Goal: Information Seeking & Learning: Learn about a topic

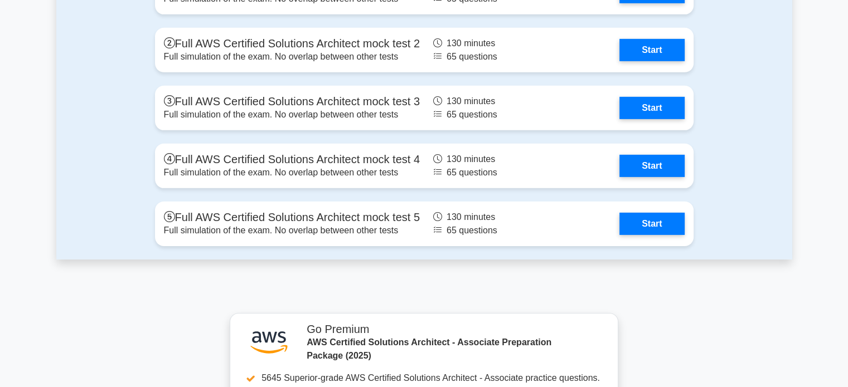
scroll to position [3340, 0]
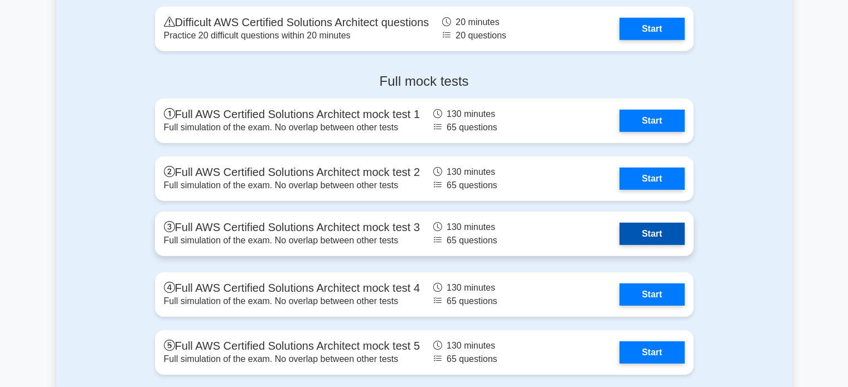
click at [631, 236] on link "Start" at bounding box center [651, 234] width 65 height 22
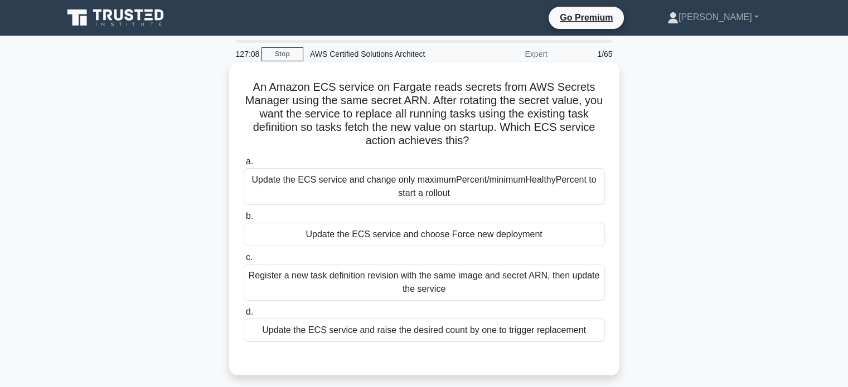
click at [564, 231] on div "Update the ECS service and choose Force new deployment" at bounding box center [424, 234] width 361 height 23
click at [244, 220] on input "b. Update the ECS service and choose Force new deployment" at bounding box center [244, 216] width 0 height 7
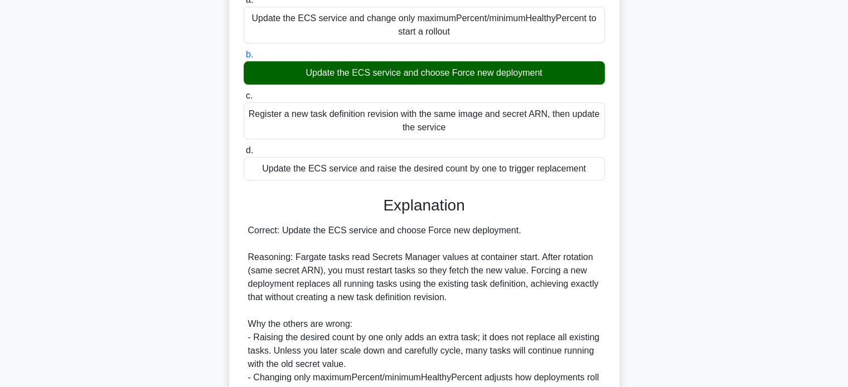
scroll to position [312, 0]
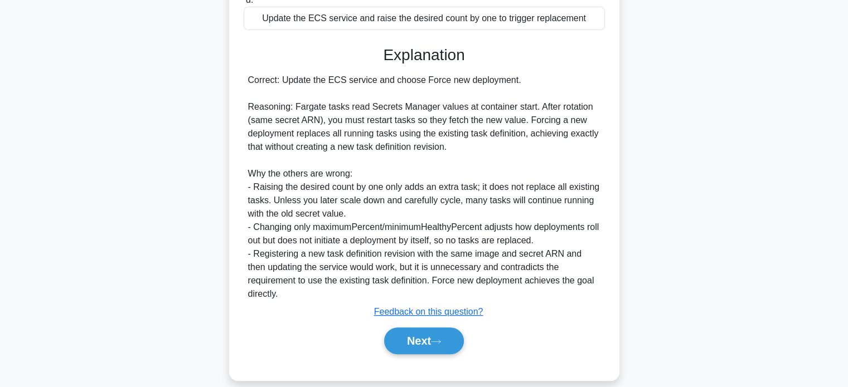
click at [440, 323] on div "Next" at bounding box center [424, 341] width 361 height 36
click at [443, 328] on button "Next" at bounding box center [424, 341] width 80 height 27
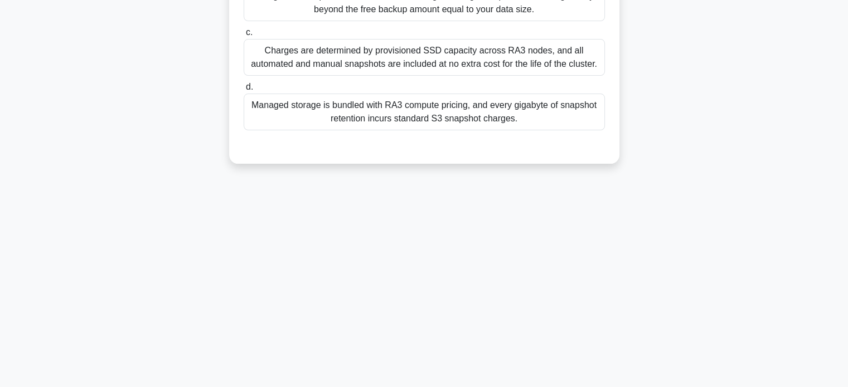
scroll to position [0, 0]
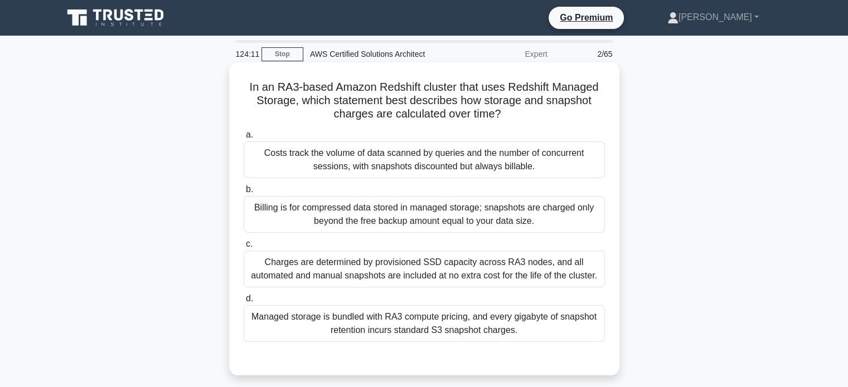
click at [419, 216] on div "Billing is for compressed data stored in managed storage; snapshots are charged…" at bounding box center [424, 214] width 361 height 37
click at [244, 193] on input "b. Billing is for compressed data stored in managed storage; snapshots are char…" at bounding box center [244, 189] width 0 height 7
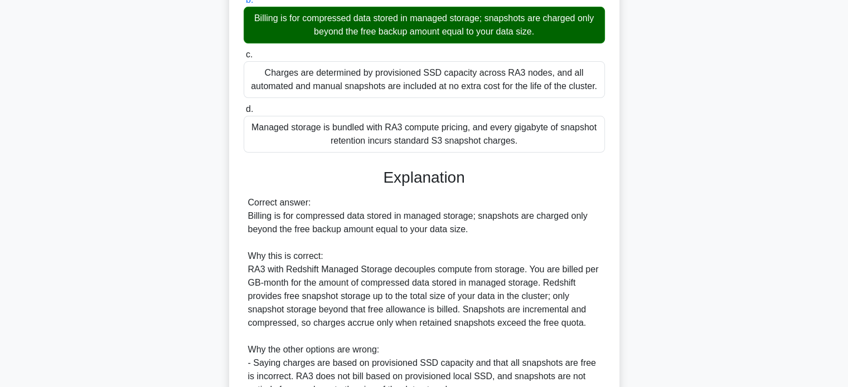
scroll to position [379, 0]
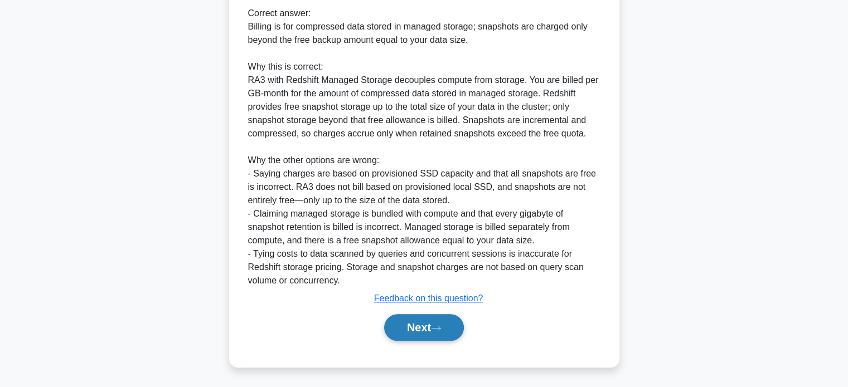
click at [435, 328] on icon at bounding box center [436, 329] width 10 height 6
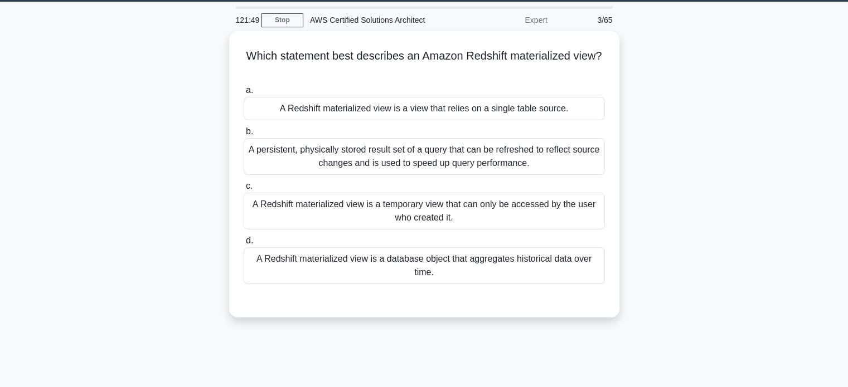
scroll to position [0, 0]
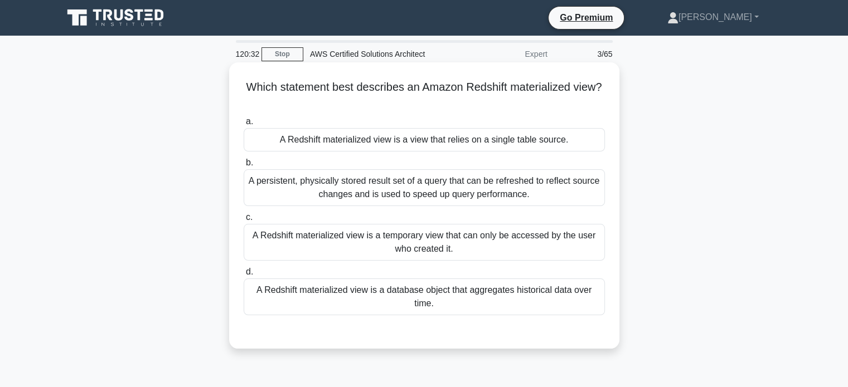
click at [424, 180] on div "A persistent, physically stored result set of a query that can be refreshed to …" at bounding box center [424, 187] width 361 height 37
click at [244, 167] on input "b. A persistent, physically stored result set of a query that can be refreshed …" at bounding box center [244, 162] width 0 height 7
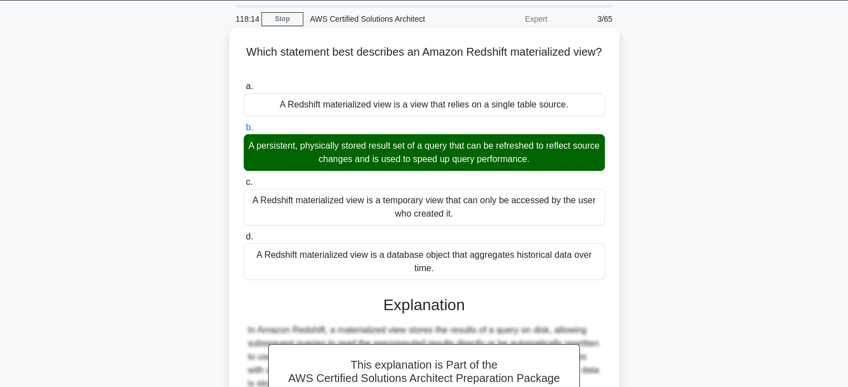
scroll to position [215, 0]
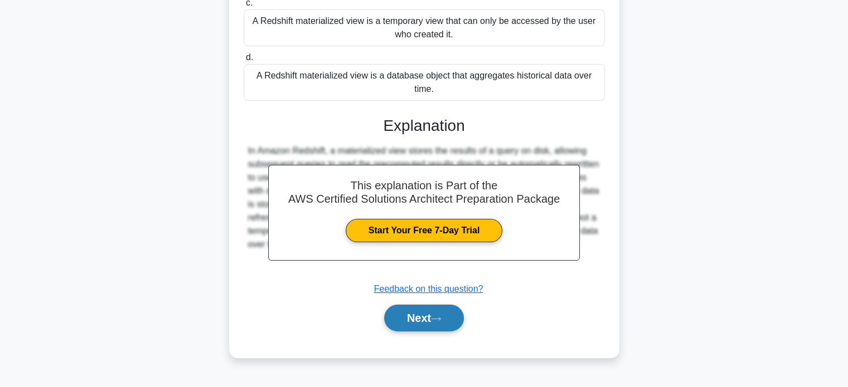
click at [429, 315] on button "Next" at bounding box center [424, 318] width 80 height 27
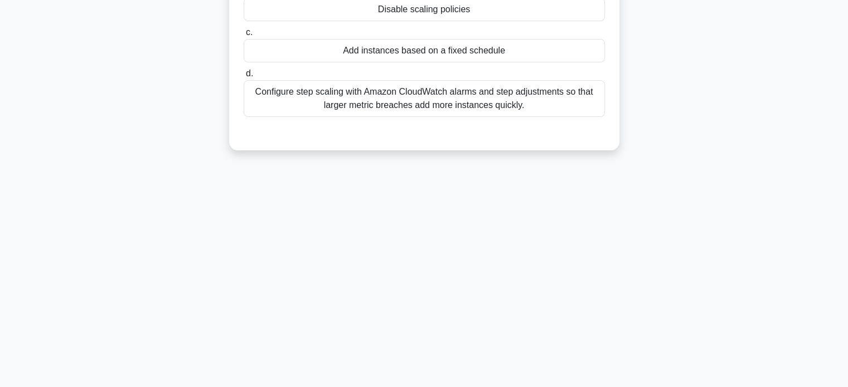
scroll to position [0, 0]
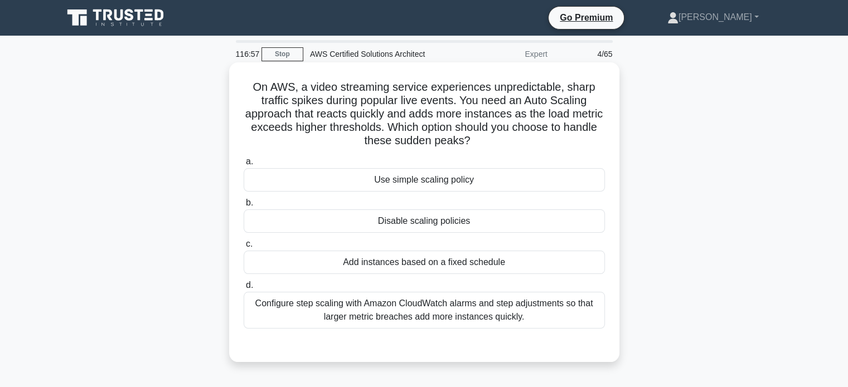
click at [455, 305] on div "Configure step scaling with Amazon CloudWatch alarms and step adjustments so th…" at bounding box center [424, 310] width 361 height 37
click at [244, 289] on input "d. Configure step scaling with Amazon CloudWatch alarms and step adjustments so…" at bounding box center [244, 285] width 0 height 7
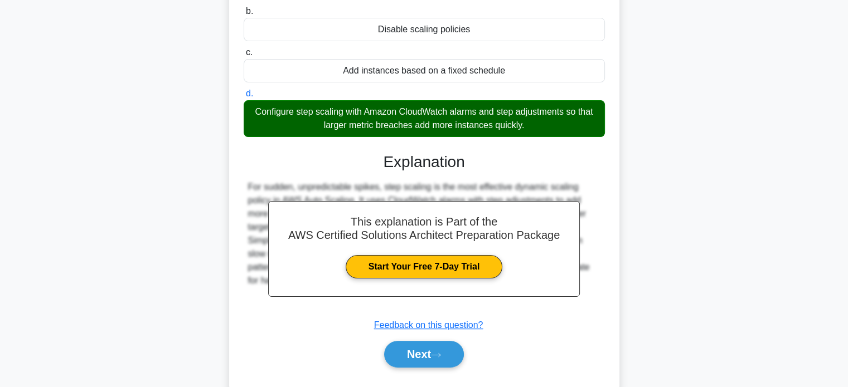
scroll to position [194, 0]
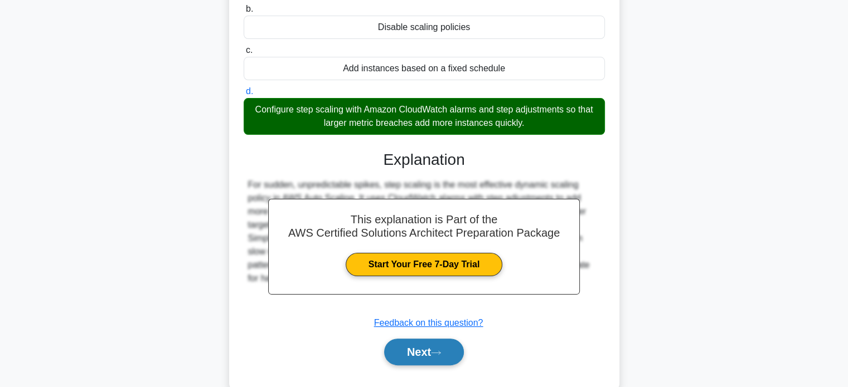
click at [441, 353] on icon at bounding box center [436, 353] width 10 height 6
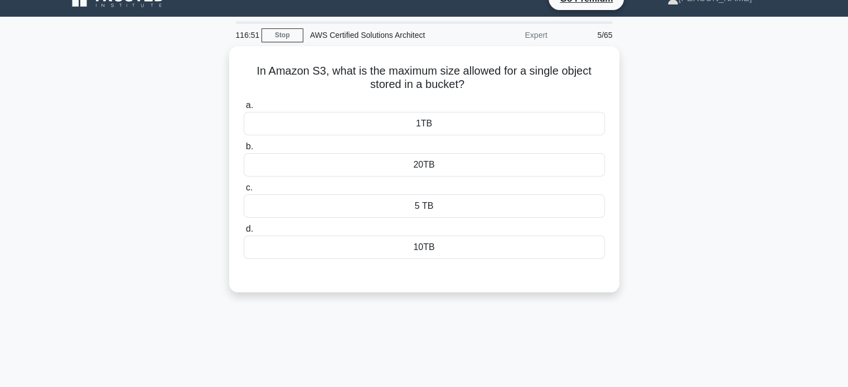
scroll to position [9, 0]
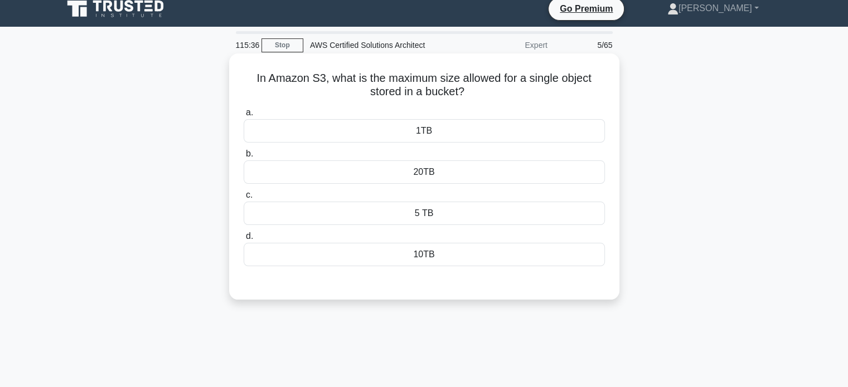
click at [409, 216] on div "5 TB" at bounding box center [424, 213] width 361 height 23
click at [244, 199] on input "c. 5 TB" at bounding box center [244, 195] width 0 height 7
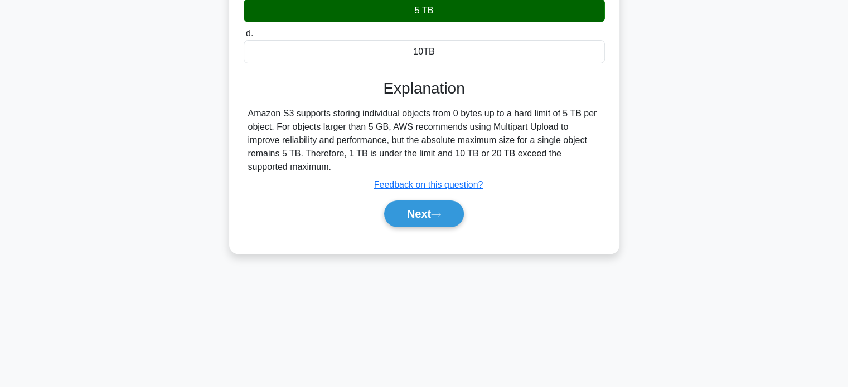
scroll to position [213, 0]
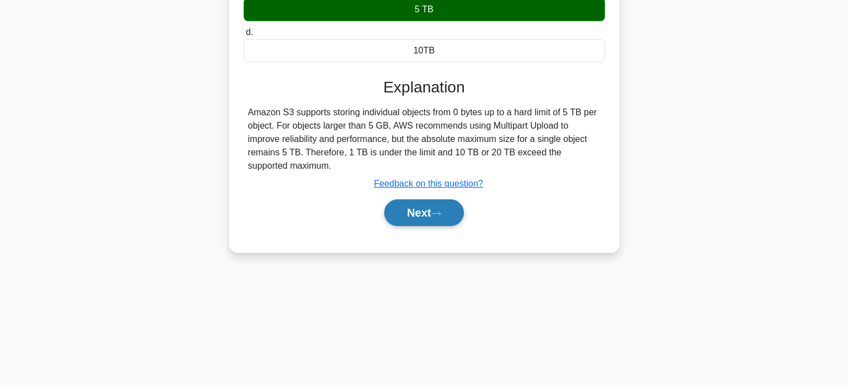
click at [421, 221] on button "Next" at bounding box center [424, 213] width 80 height 27
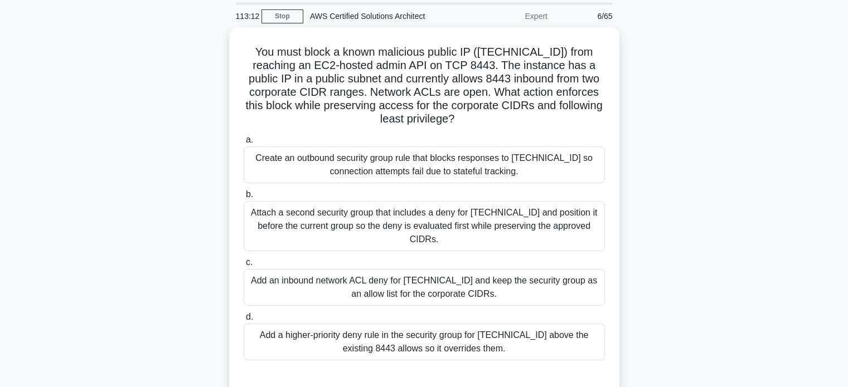
scroll to position [38, 0]
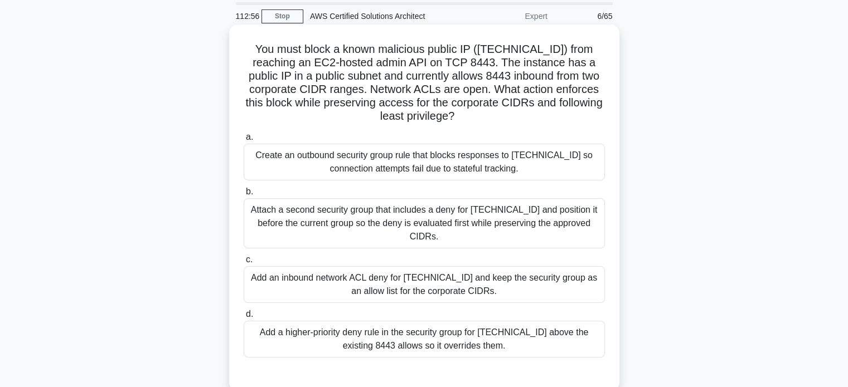
click at [419, 151] on div "Create an outbound security group rule that blocks responses to [TECHNICAL_ID] …" at bounding box center [424, 162] width 361 height 37
click at [244, 141] on input "a. Create an outbound security group rule that blocks responses to [TECHNICAL_I…" at bounding box center [244, 137] width 0 height 7
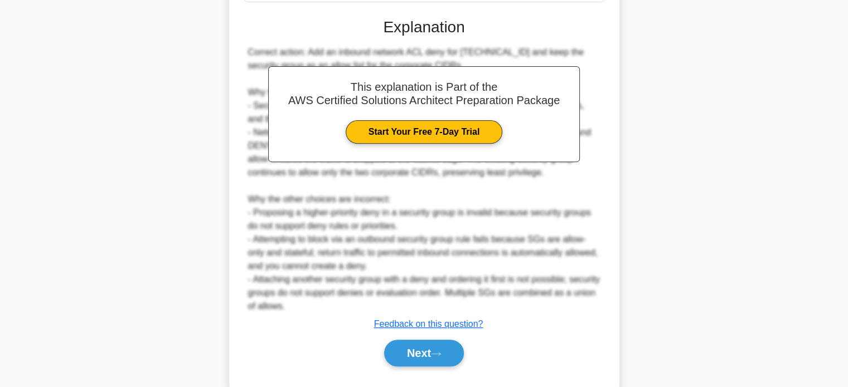
scroll to position [420, 0]
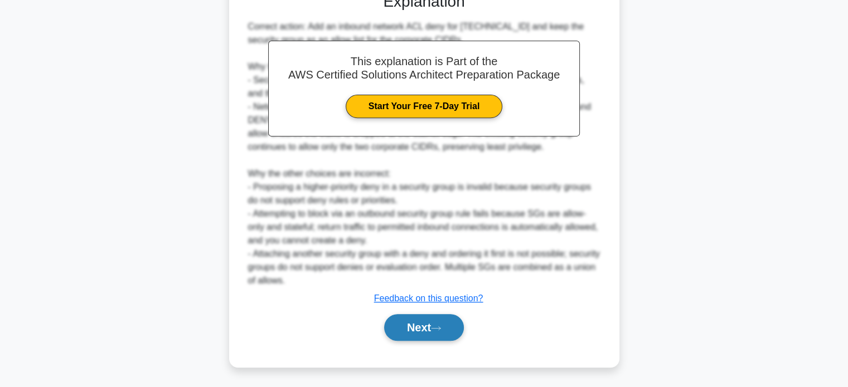
click at [426, 325] on button "Next" at bounding box center [424, 327] width 80 height 27
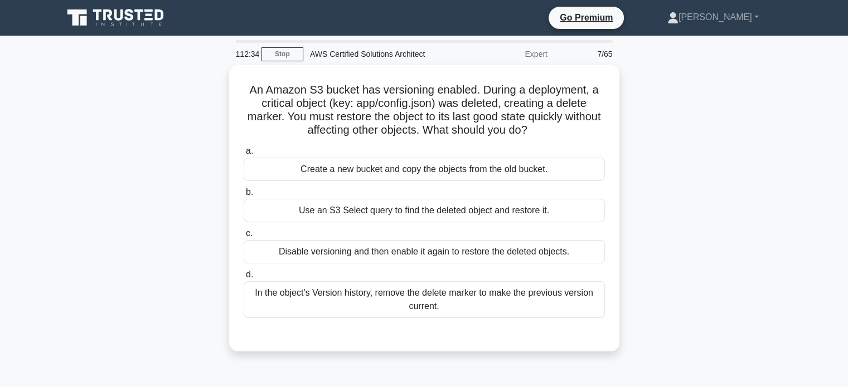
scroll to position [0, 0]
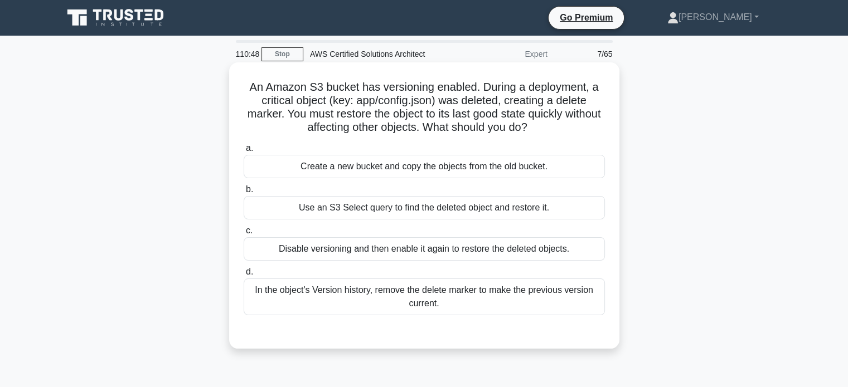
click at [437, 307] on div "In the object's Version history, remove the delete marker to make the previous …" at bounding box center [424, 297] width 361 height 37
click at [244, 276] on input "d. In the object's Version history, remove the delete marker to make the previo…" at bounding box center [244, 272] width 0 height 7
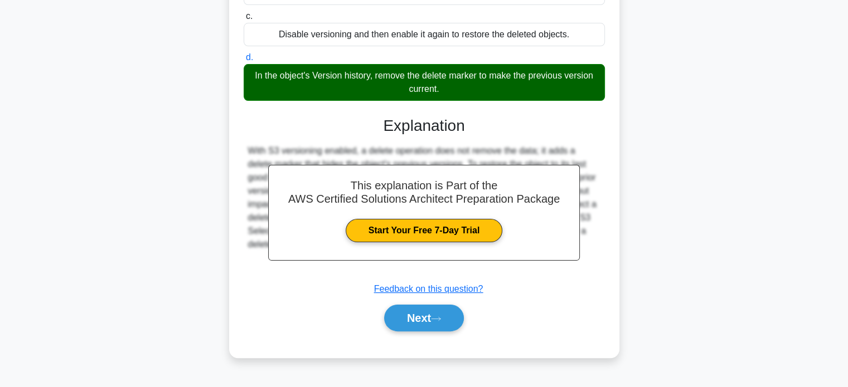
scroll to position [214, 0]
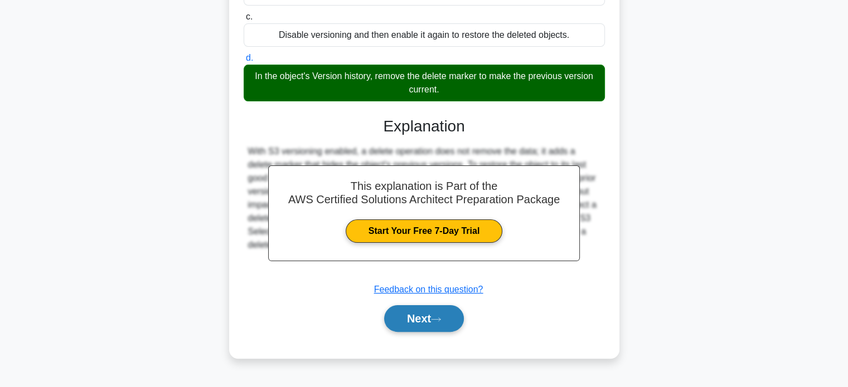
click at [436, 322] on button "Next" at bounding box center [424, 318] width 80 height 27
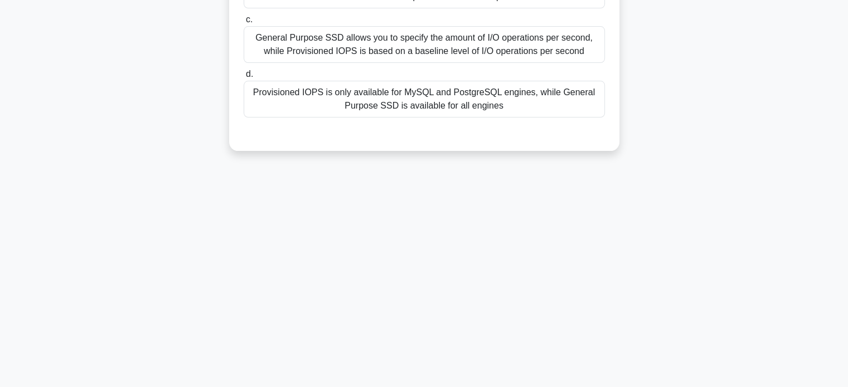
scroll to position [0, 0]
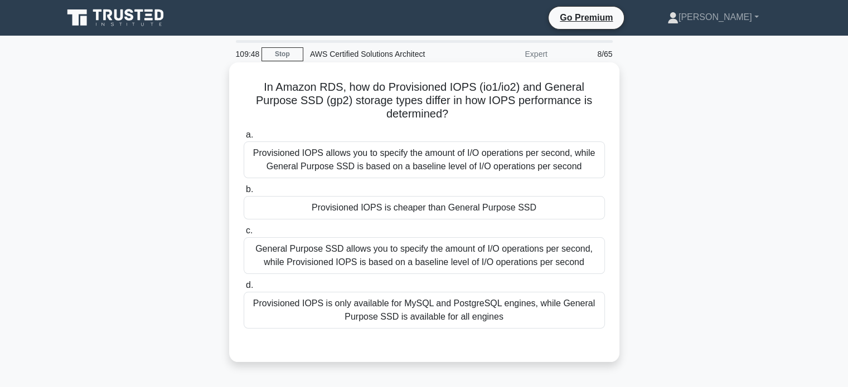
click at [401, 158] on div "Provisioned IOPS allows you to specify the amount of I/O operations per second,…" at bounding box center [424, 160] width 361 height 37
click at [244, 139] on input "a. Provisioned IOPS allows you to specify the amount of I/O operations per seco…" at bounding box center [244, 135] width 0 height 7
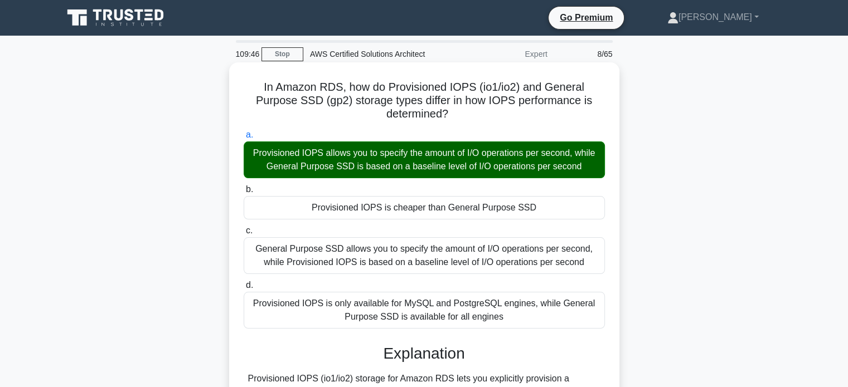
scroll to position [215, 0]
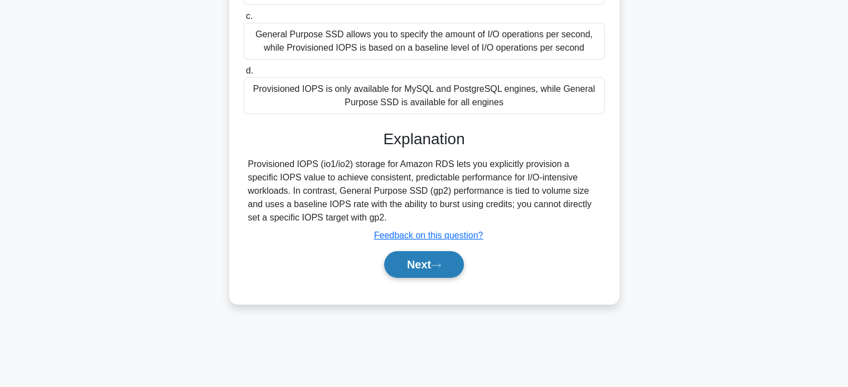
click at [406, 265] on button "Next" at bounding box center [424, 264] width 80 height 27
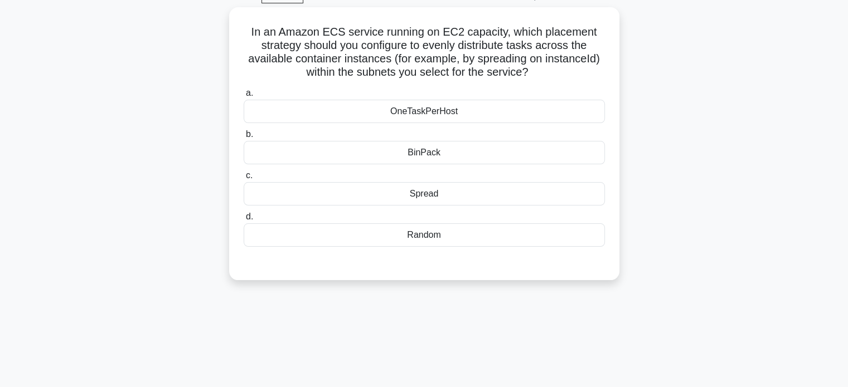
scroll to position [0, 0]
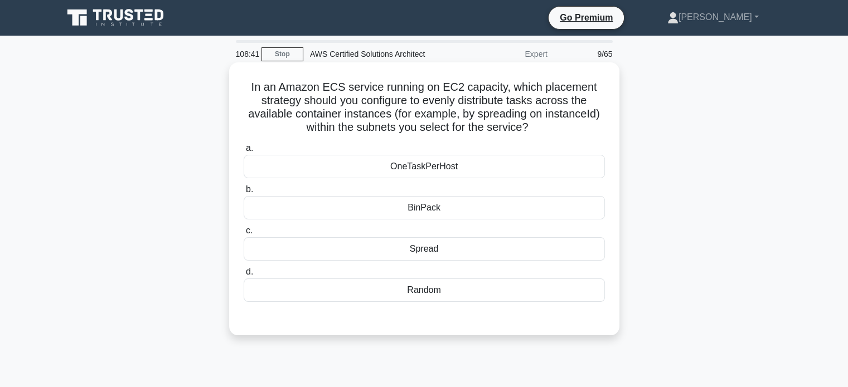
click at [422, 248] on div "Spread" at bounding box center [424, 248] width 361 height 23
click at [244, 235] on input "c. Spread" at bounding box center [244, 230] width 0 height 7
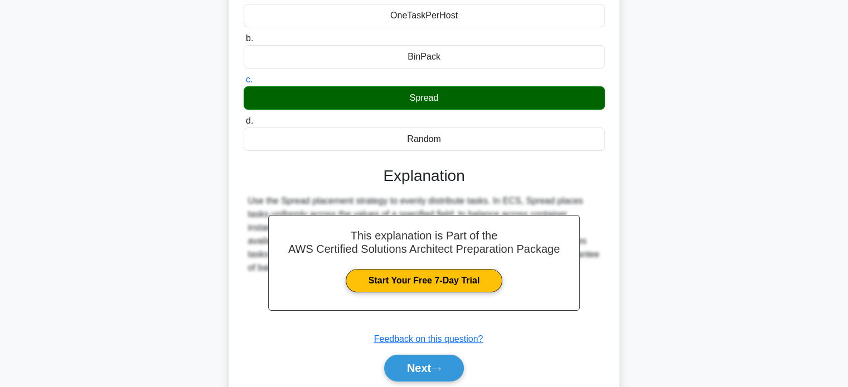
scroll to position [215, 0]
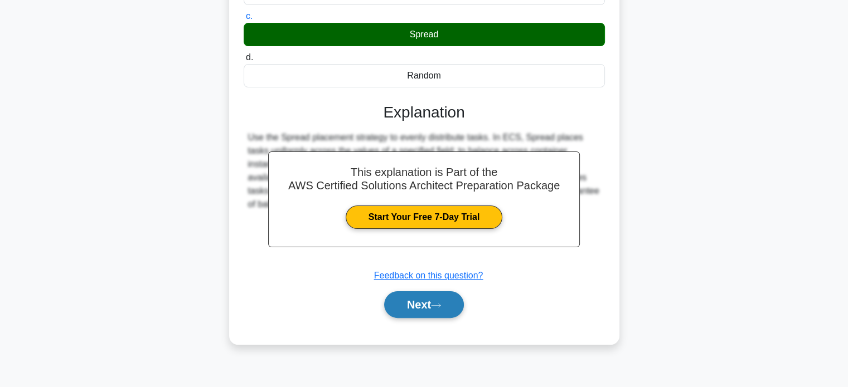
click at [419, 308] on button "Next" at bounding box center [424, 305] width 80 height 27
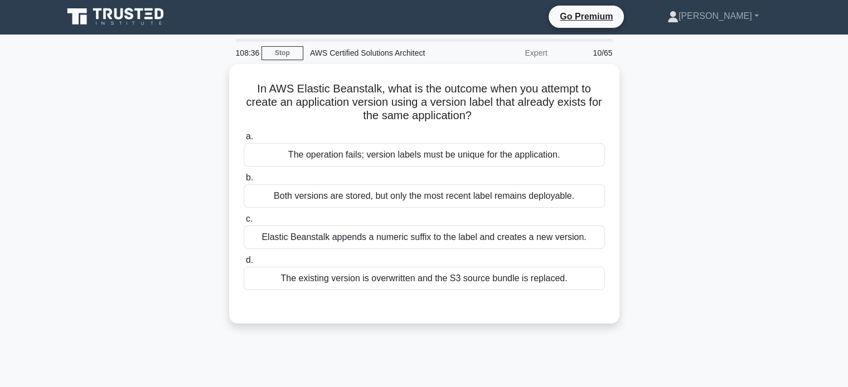
scroll to position [2, 0]
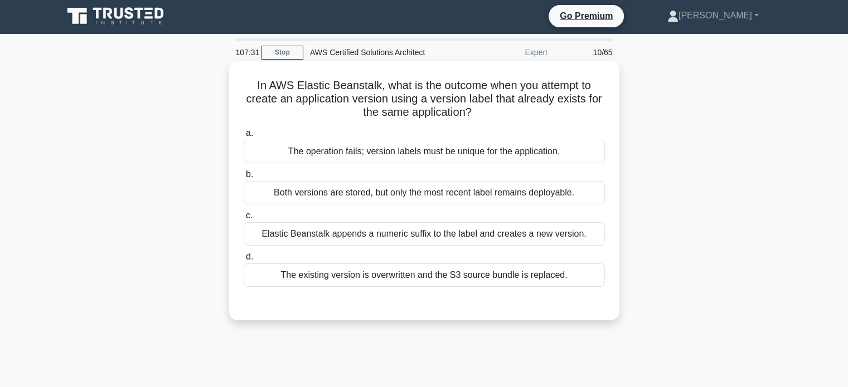
click at [365, 240] on div "Elastic Beanstalk appends a numeric suffix to the label and creates a new versi…" at bounding box center [424, 233] width 361 height 23
click at [244, 220] on input "c. Elastic Beanstalk appends a numeric suffix to the label and creates a new ve…" at bounding box center [244, 215] width 0 height 7
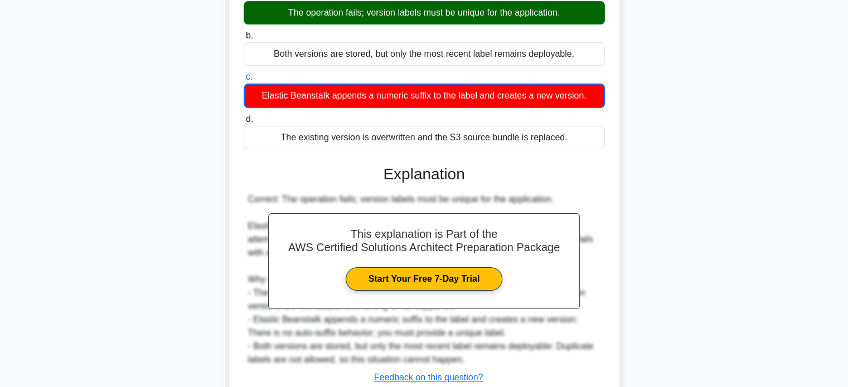
scroll to position [220, 0]
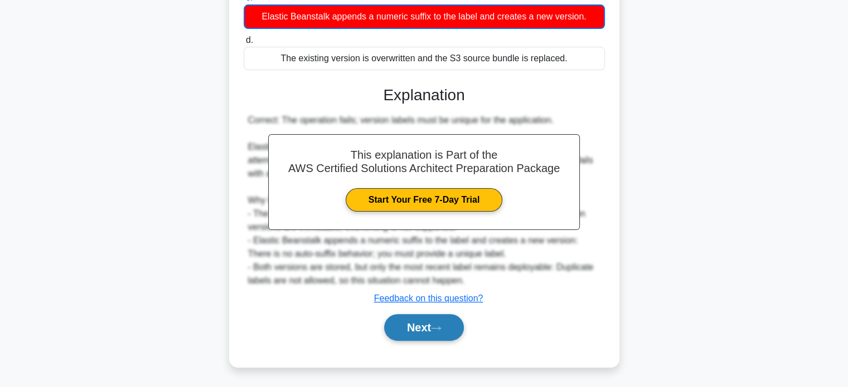
click at [434, 320] on button "Next" at bounding box center [424, 327] width 80 height 27
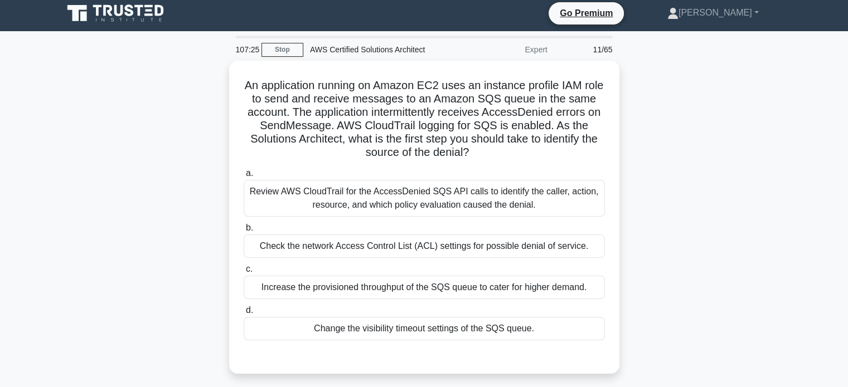
scroll to position [4, 0]
